Goal: Task Accomplishment & Management: Use online tool/utility

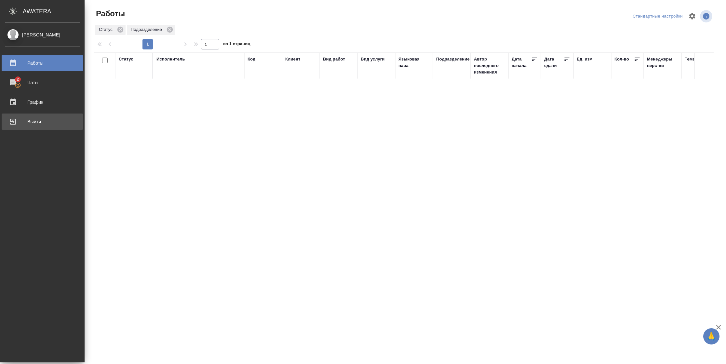
click at [20, 126] on div "Выйти" at bounding box center [42, 122] width 75 height 10
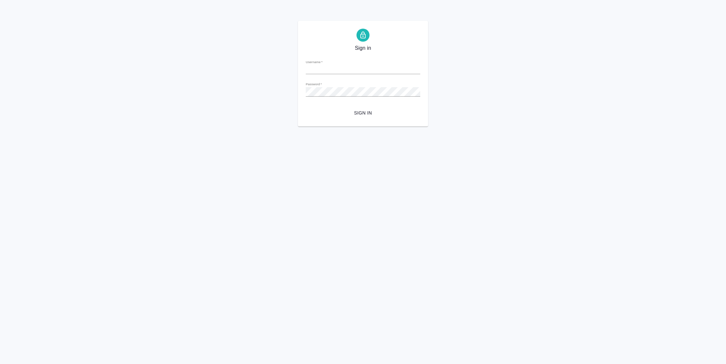
type input "n.vasilyeva@awatera.com"
click at [359, 115] on span "Sign in" at bounding box center [363, 113] width 104 height 8
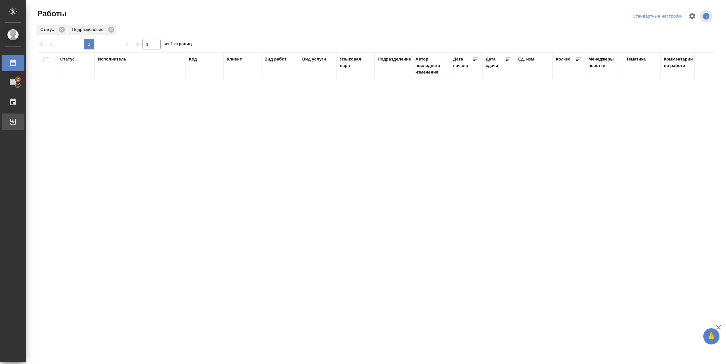
click at [7, 123] on div "Выйти" at bounding box center [5, 122] width 16 height 10
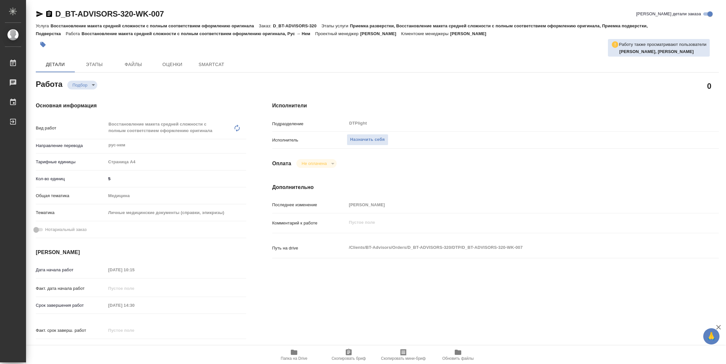
type textarea "x"
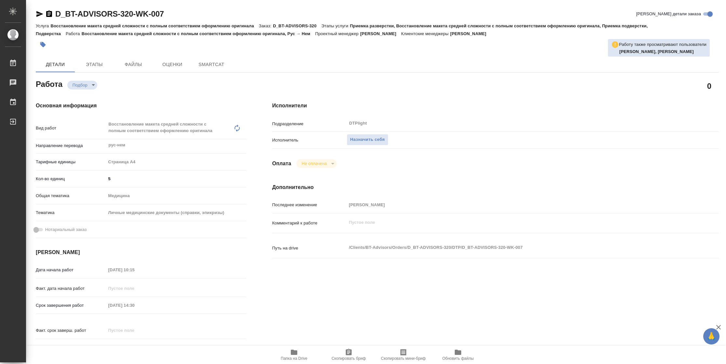
type textarea "x"
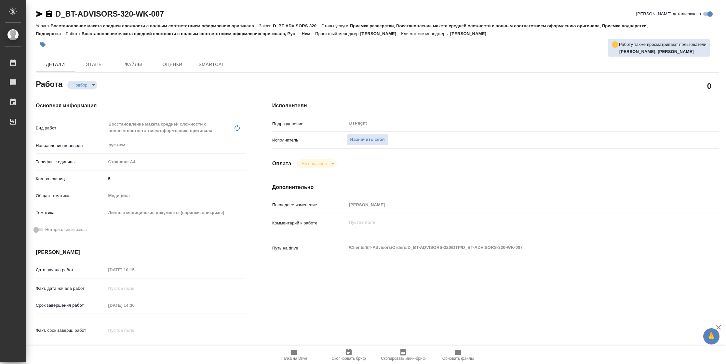
type textarea "x"
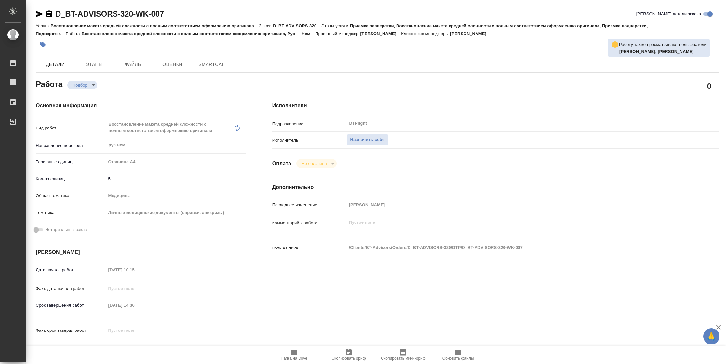
type textarea "x"
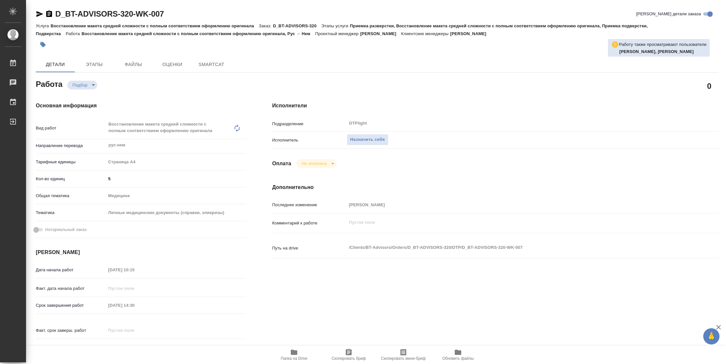
click at [292, 353] on icon "button" at bounding box center [294, 352] width 7 height 5
type textarea "x"
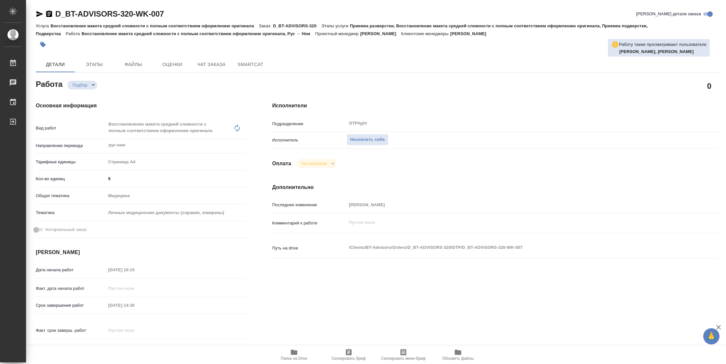
type textarea "x"
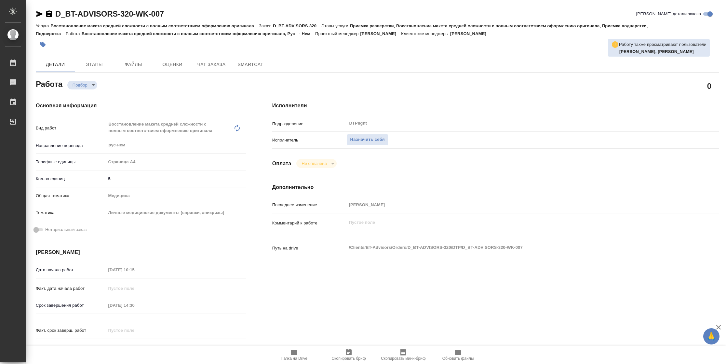
type textarea "x"
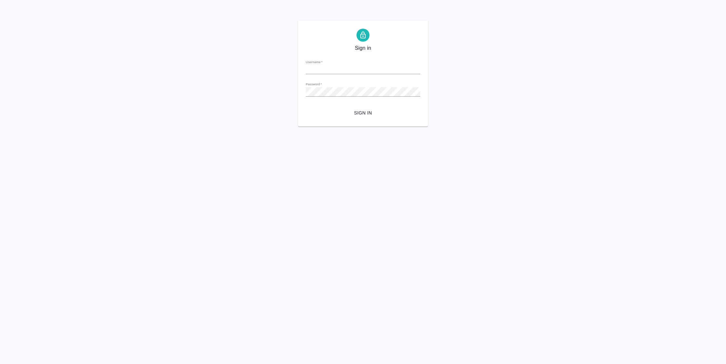
type input "n.vasilyeva@awatera.com"
click at [369, 111] on span "Sign in" at bounding box center [363, 113] width 104 height 8
